Goal: Information Seeking & Learning: Learn about a topic

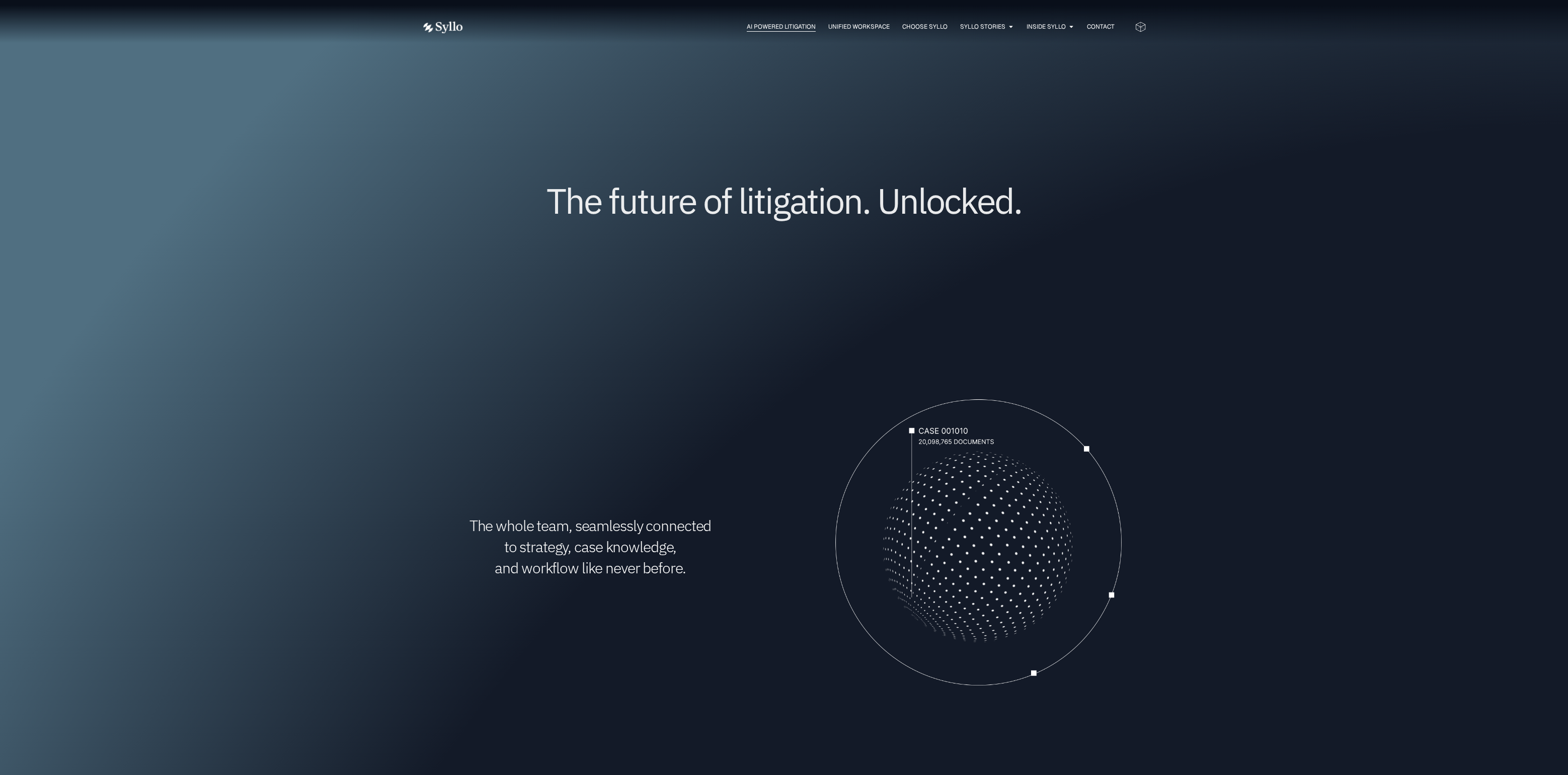
click at [785, 27] on span "AI Powered Litigation" at bounding box center [781, 27] width 69 height 9
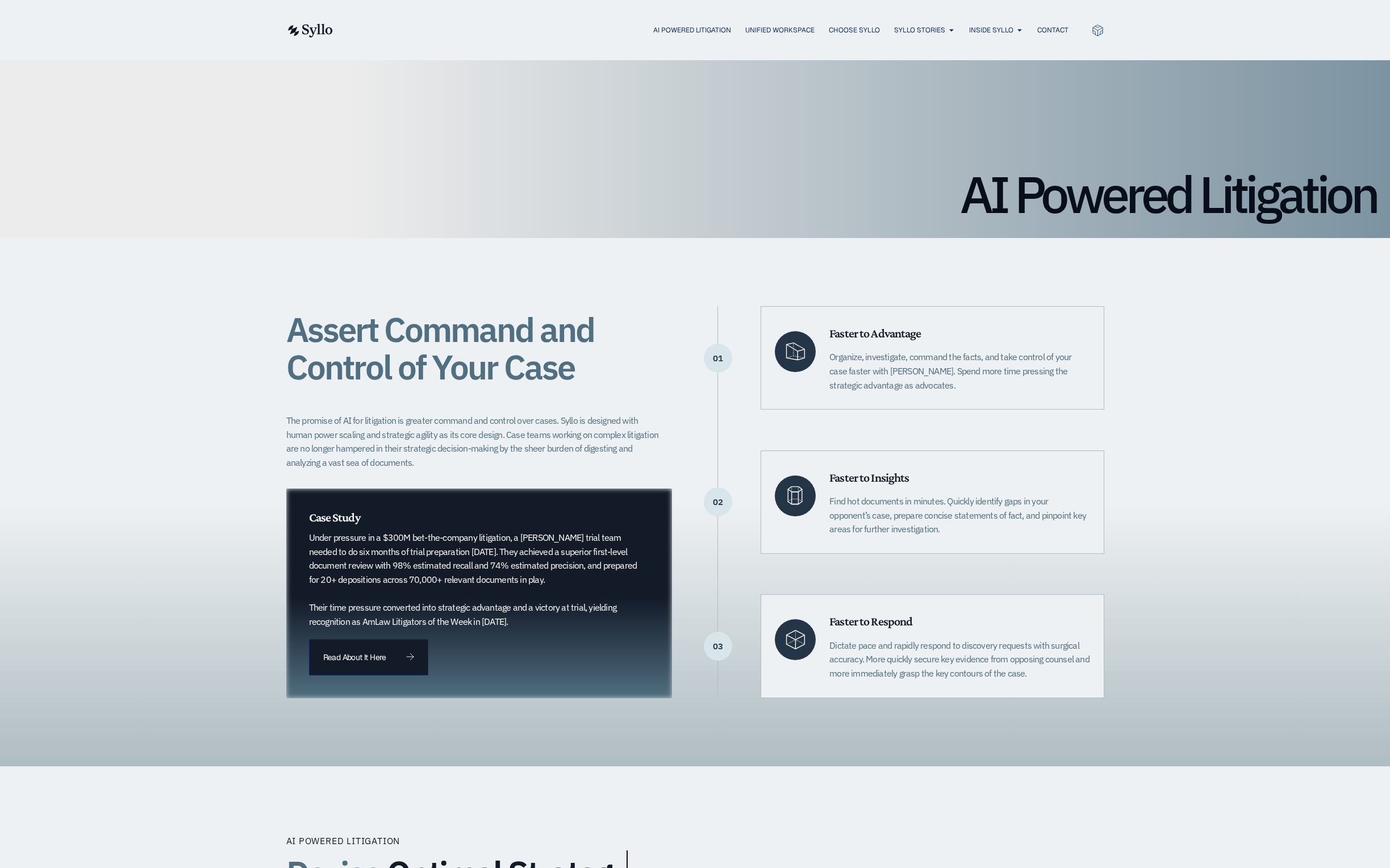
click at [16, 52] on div "AI Powered Litigation Unified Workspace Choose Syllo Syllo Stories Close Syllo …" at bounding box center [695, 30] width 1390 height 60
click at [39, 101] on div "AI Powered Litigation" at bounding box center [695, 149] width 1390 height 178
